Goal: Task Accomplishment & Management: Manage account settings

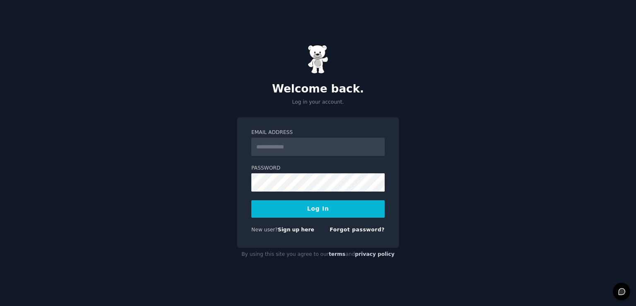
click at [274, 147] on input "Email Address" at bounding box center [317, 146] width 133 height 18
type input "**********"
click at [333, 208] on button "Log In" at bounding box center [317, 208] width 133 height 17
